Goal: Navigation & Orientation: Find specific page/section

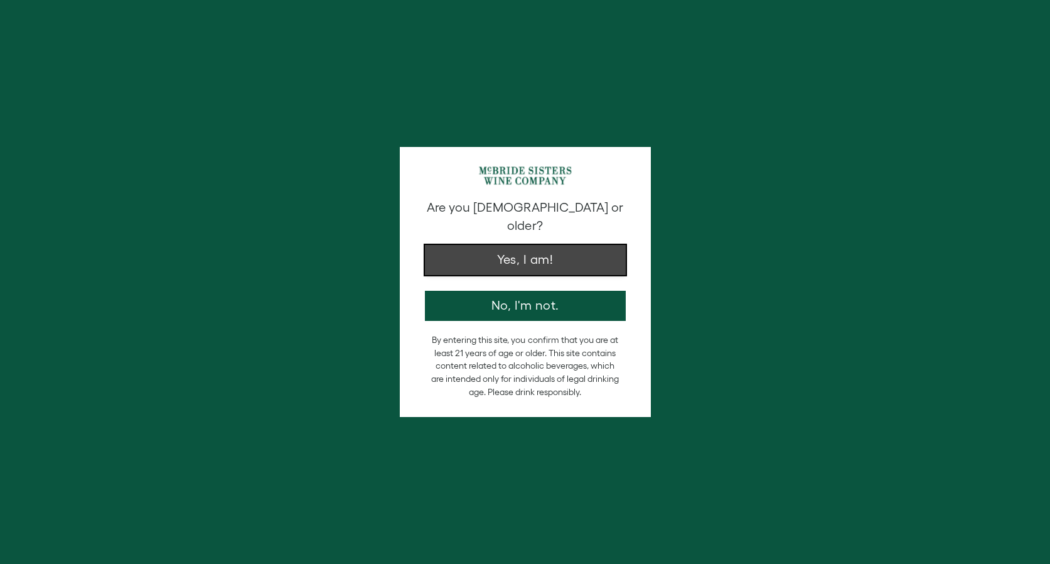
click at [550, 245] on button "Yes, I am!" at bounding box center [525, 260] width 201 height 30
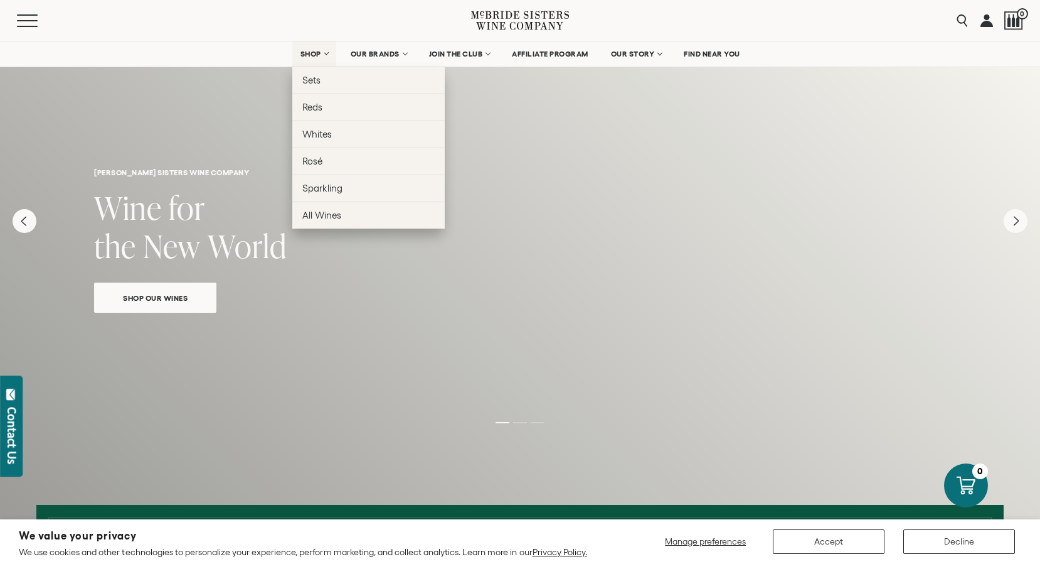
click at [309, 50] on span "SHOP" at bounding box center [311, 54] width 21 height 9
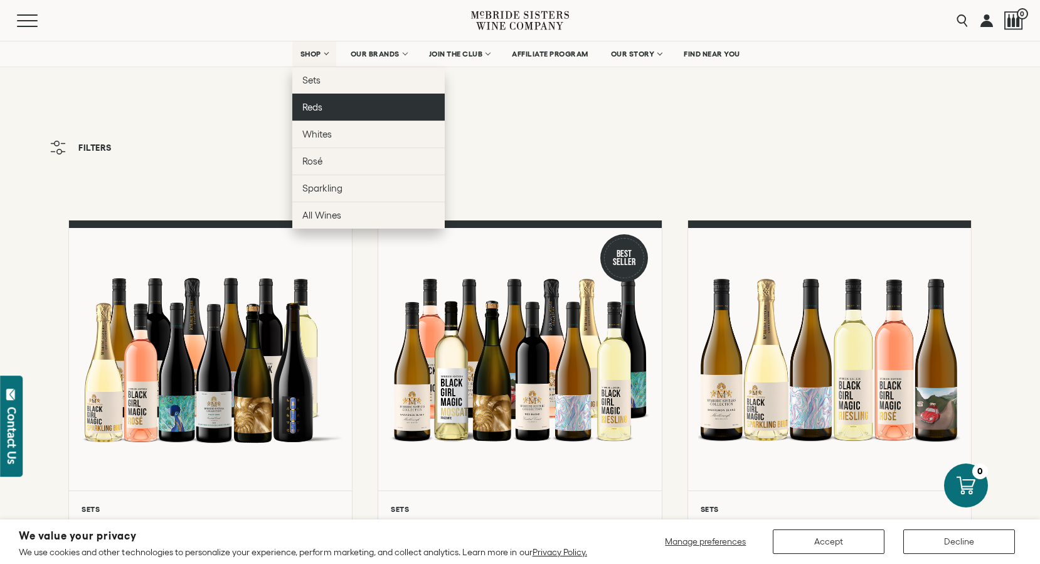
click at [305, 103] on span "Reds" at bounding box center [312, 107] width 20 height 11
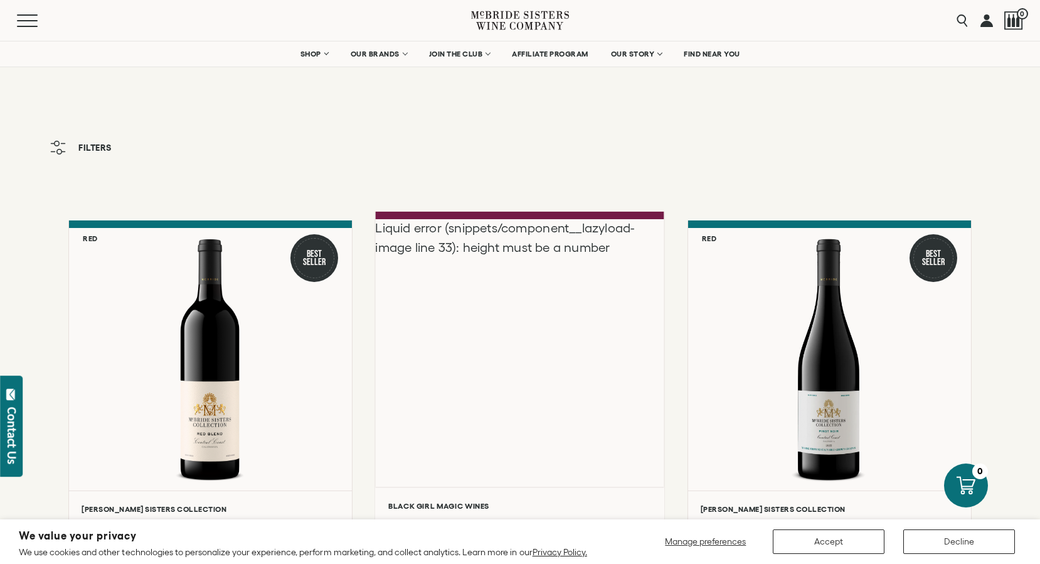
click at [453, 309] on div "Liquid error (snippets/component__lazyload-image line 33): height must be a num…" at bounding box center [520, 352] width 289 height 267
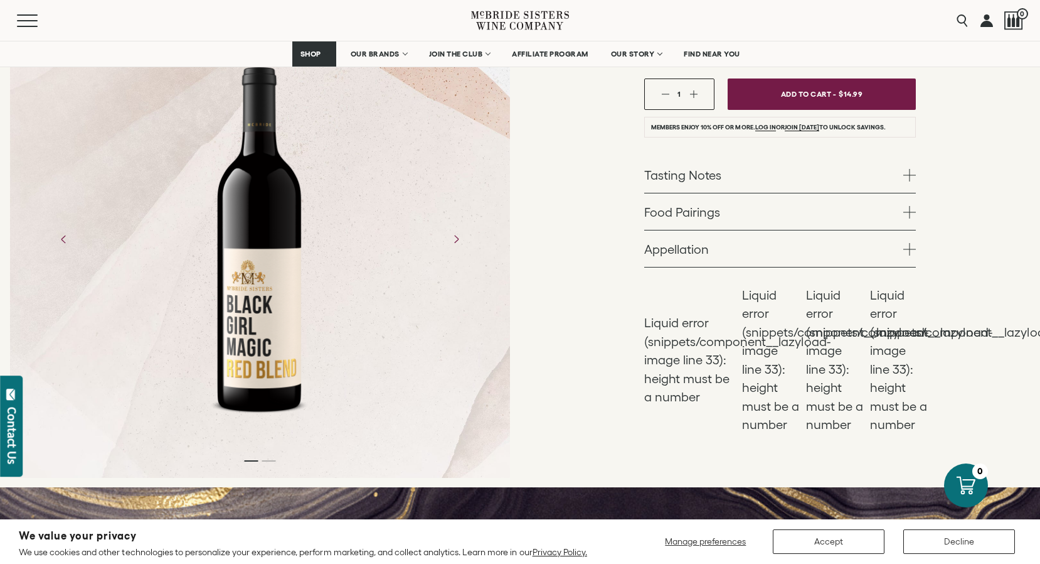
scroll to position [319, 0]
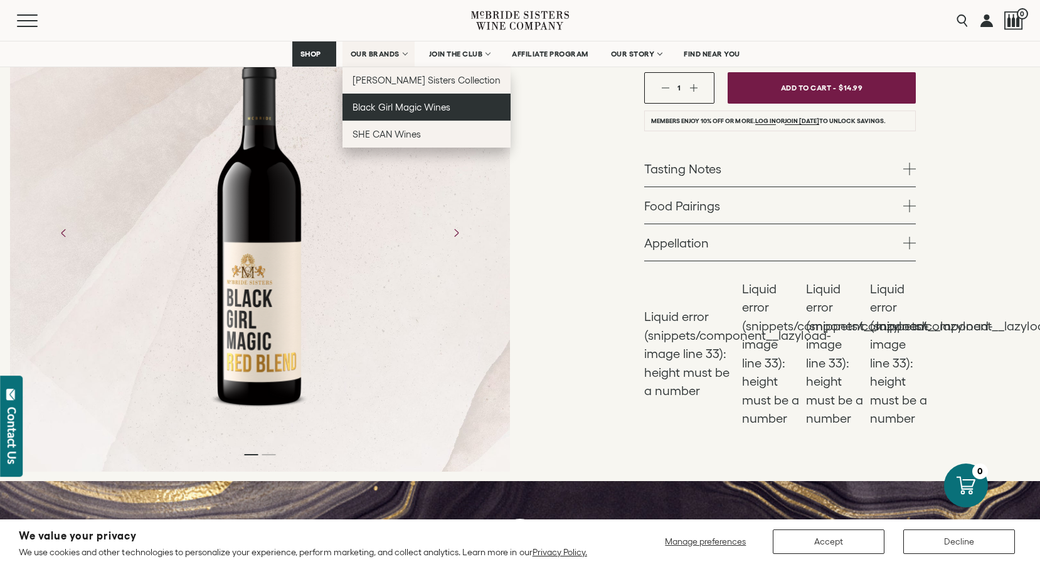
click at [379, 100] on link "Black Girl Magic Wines" at bounding box center [427, 107] width 169 height 27
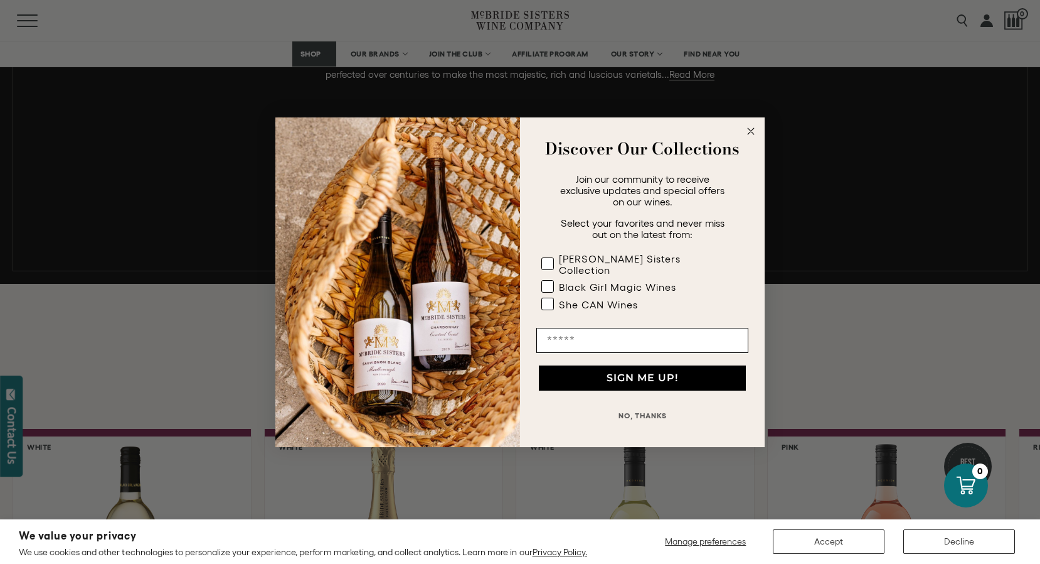
scroll to position [792, 0]
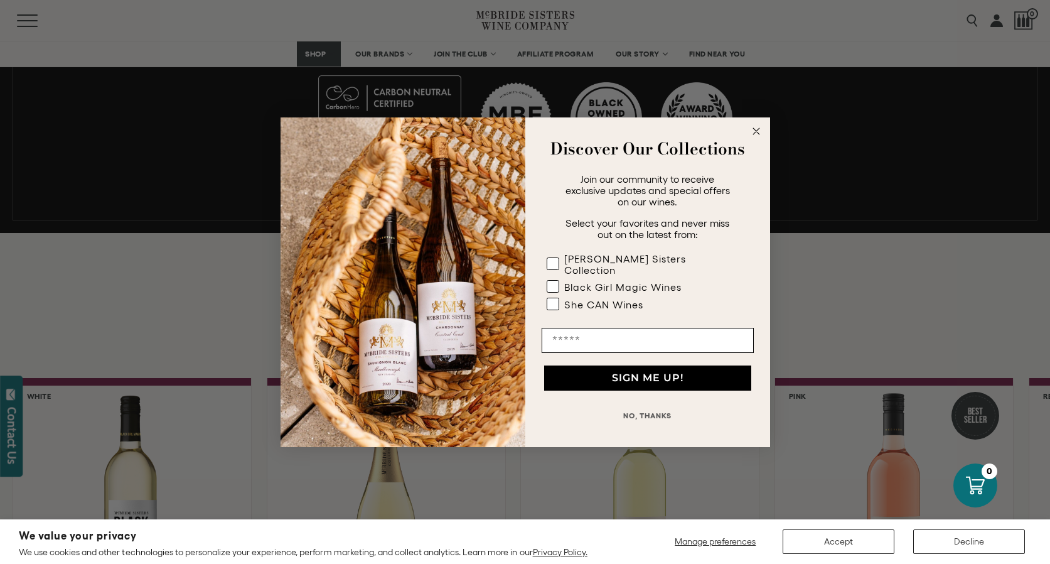
click at [756, 134] on circle "Close dialog" at bounding box center [756, 131] width 14 height 14
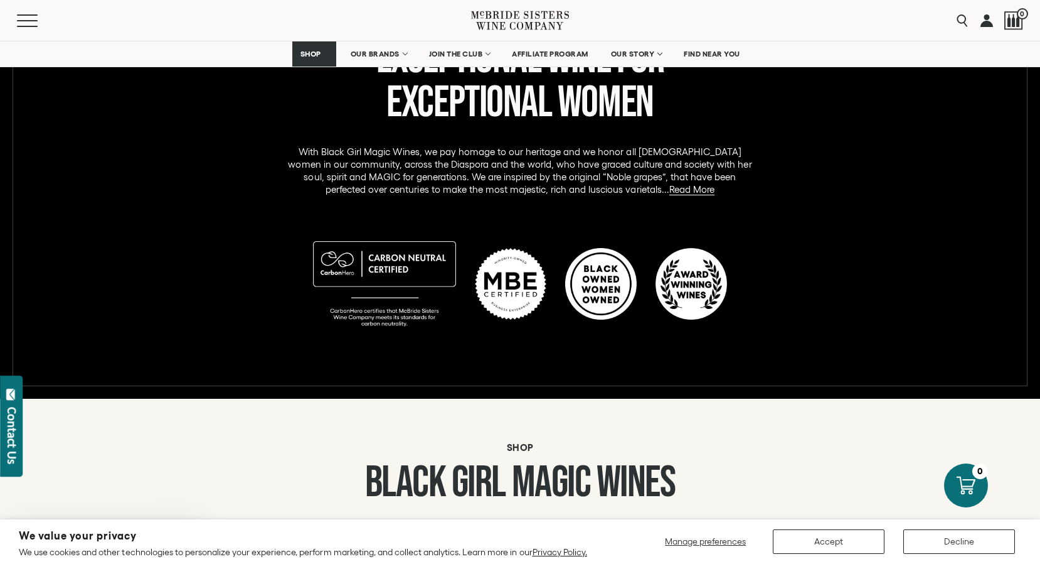
scroll to position [0, 0]
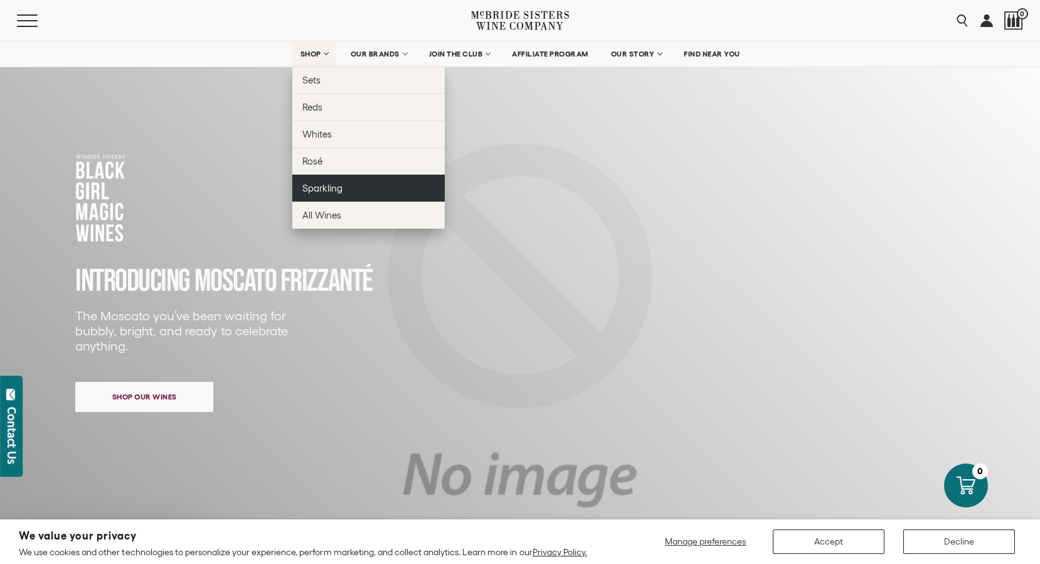
click at [316, 190] on span "Sparkling" at bounding box center [322, 188] width 40 height 11
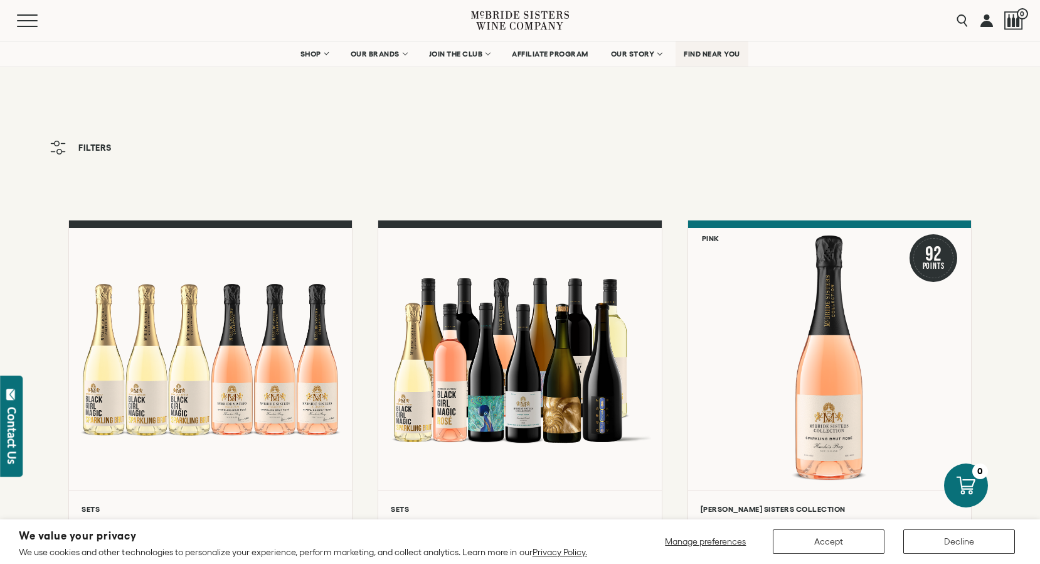
click at [719, 53] on span "FIND NEAR YOU" at bounding box center [712, 54] width 56 height 9
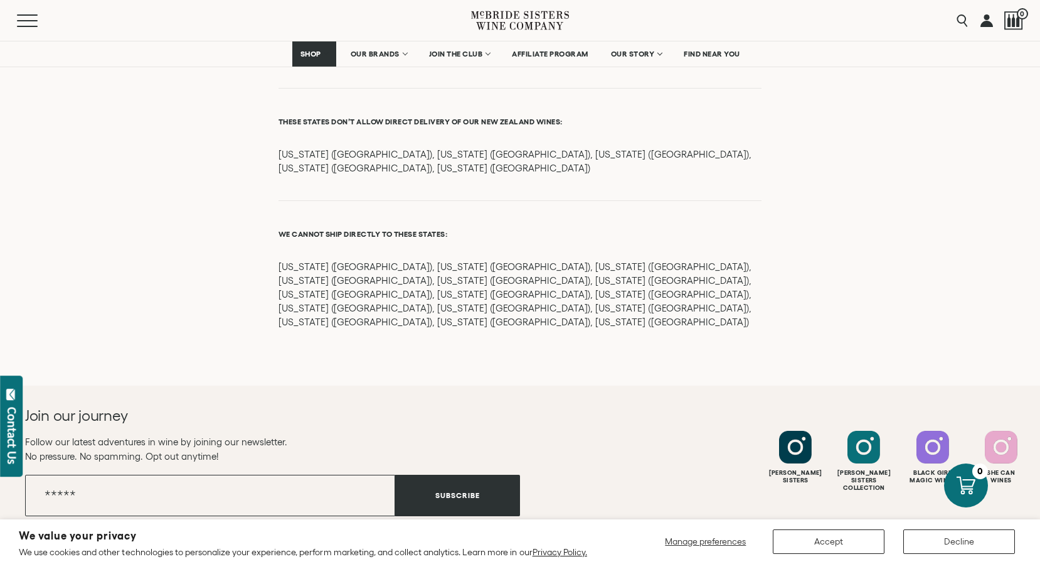
scroll to position [1721, 0]
